Goal: Navigation & Orientation: Go to known website

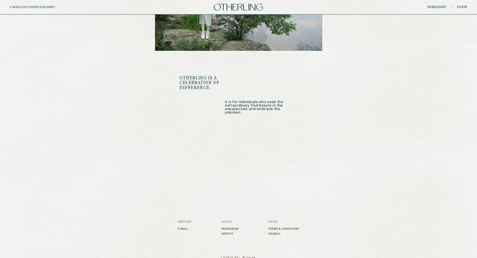
scroll to position [552, 0]
click at [228, 227] on link "Instagram" at bounding box center [230, 228] width 17 height 3
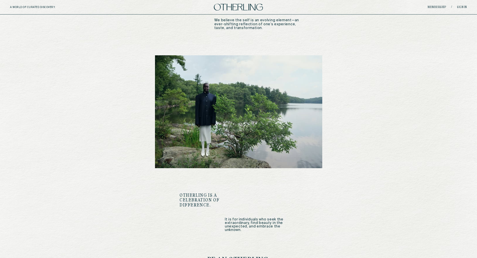
scroll to position [426, 0]
